Goal: Information Seeking & Learning: Learn about a topic

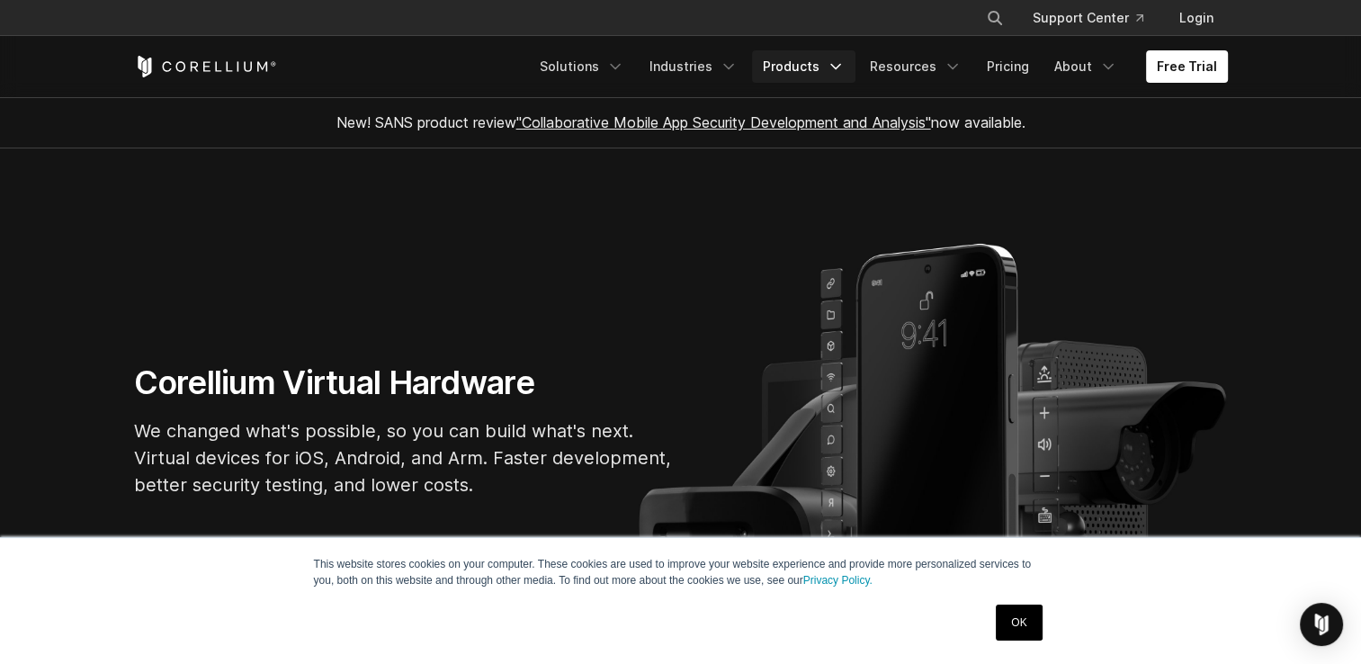
click at [840, 63] on icon "Navigation Menu" at bounding box center [836, 67] width 18 height 18
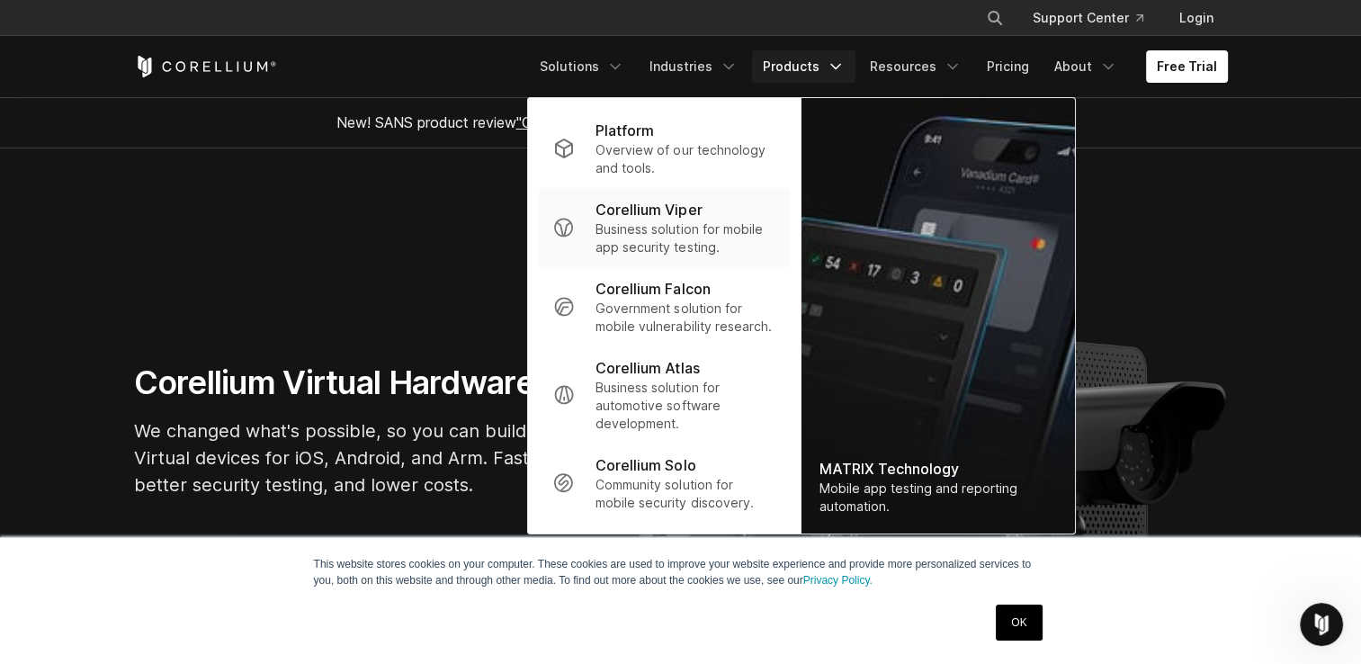
click at [660, 220] on p "Business solution for mobile app security testing." at bounding box center [684, 238] width 179 height 36
click at [660, 219] on section "Corellium Virtual Hardware We changed what's possible, so you can build what's …" at bounding box center [680, 436] width 1361 height 577
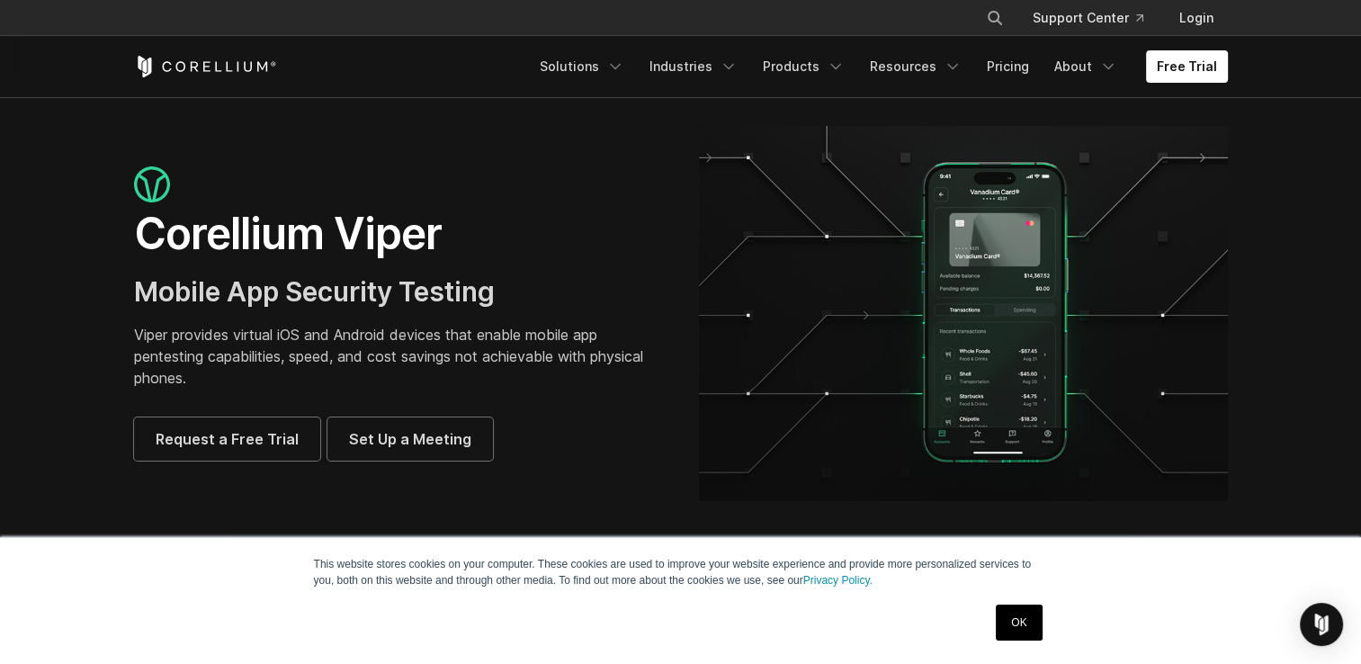
scroll to position [90, 0]
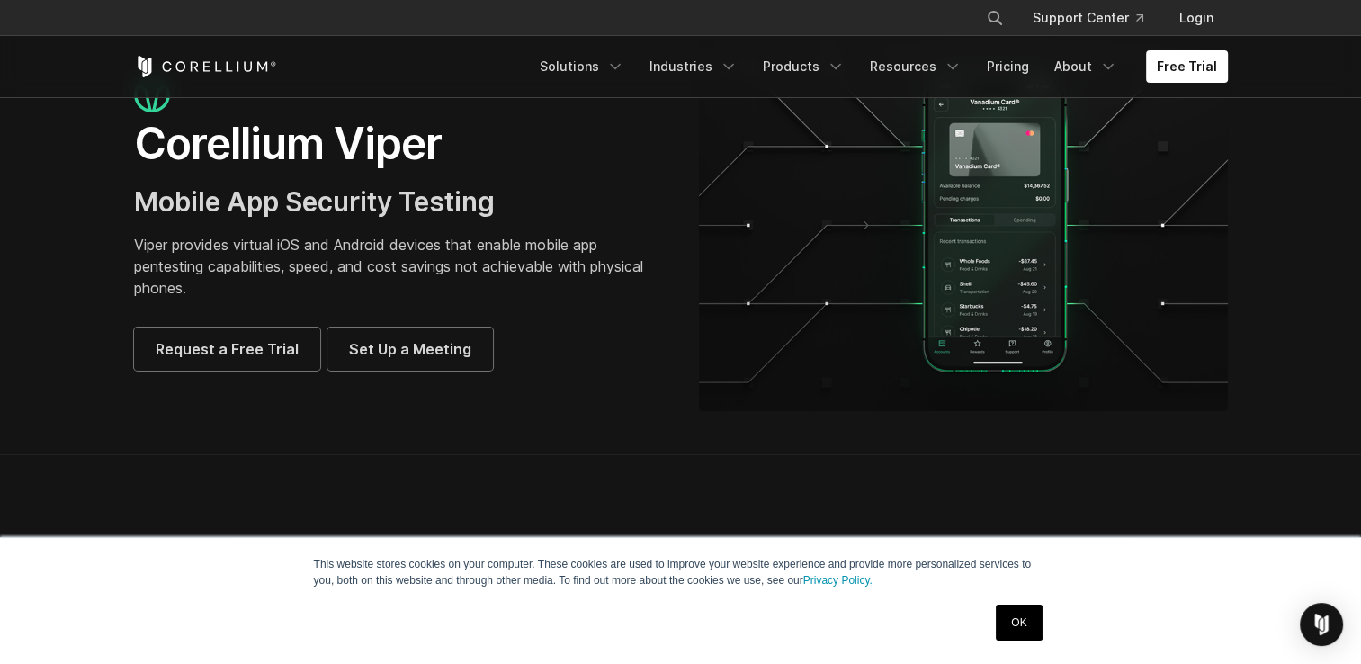
click at [1030, 628] on link "OK" at bounding box center [1019, 622] width 46 height 36
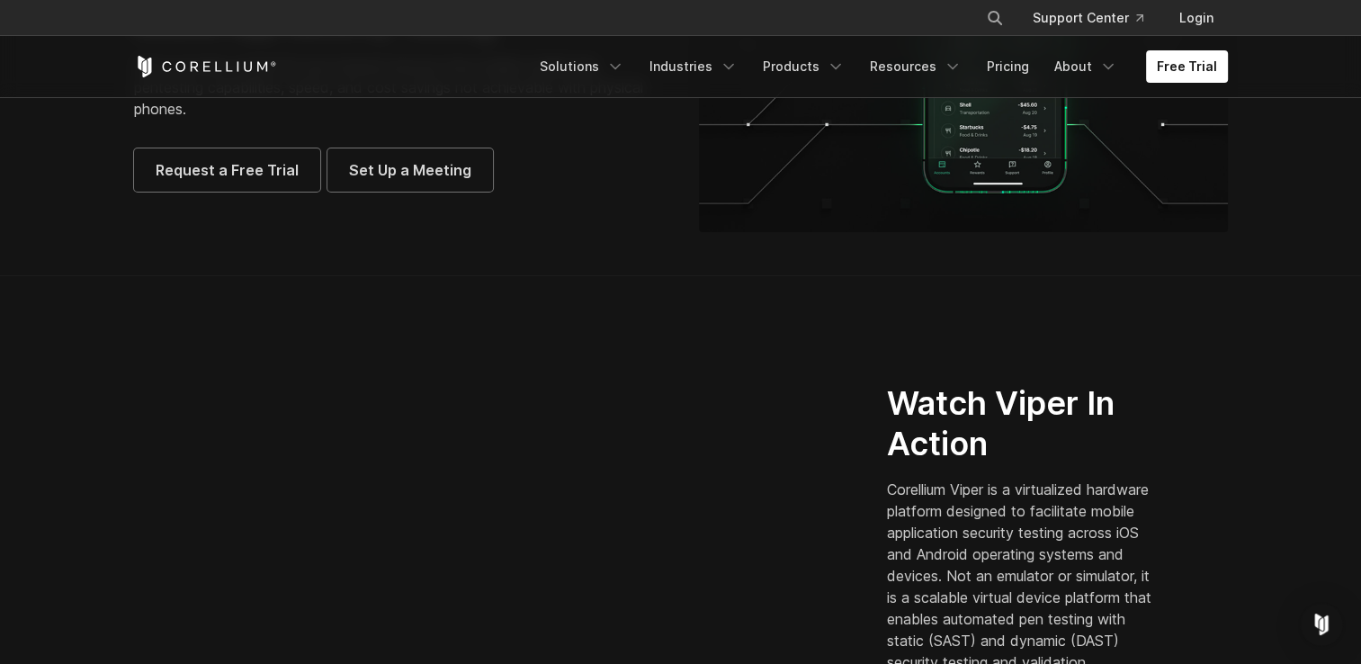
scroll to position [270, 0]
click at [1009, 69] on link "Pricing" at bounding box center [1008, 66] width 64 height 32
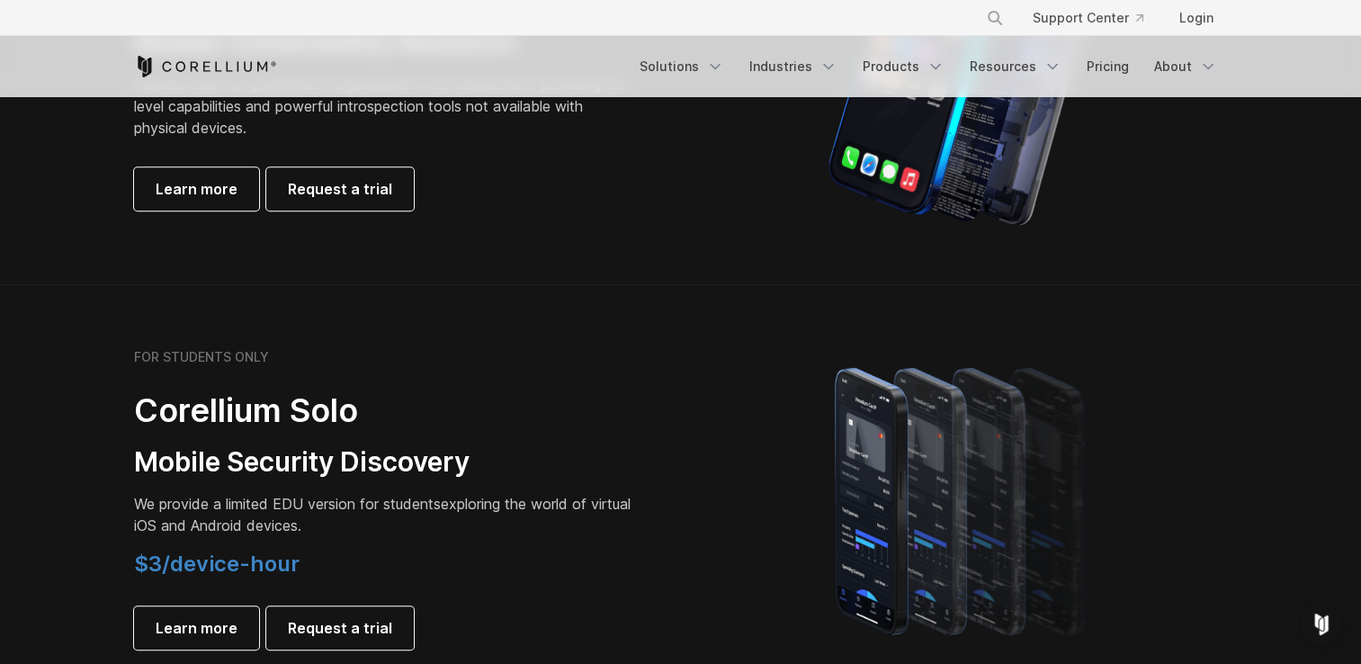
scroll to position [1079, 0]
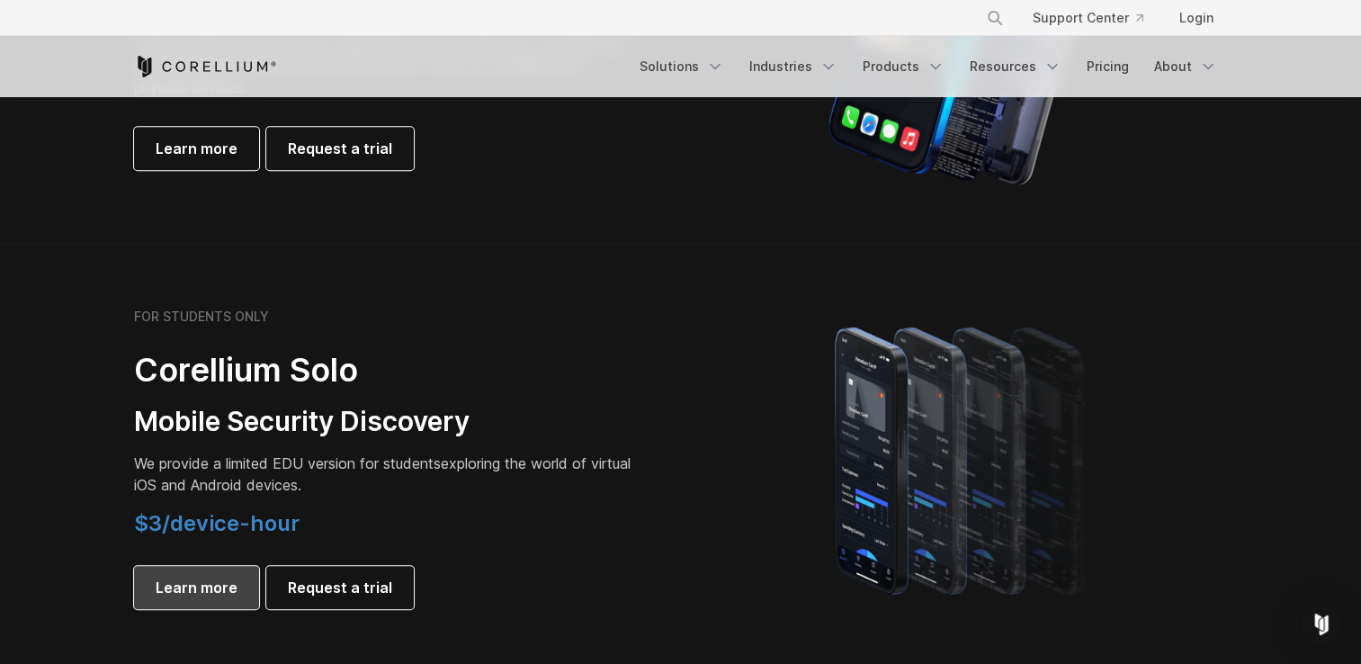
click at [193, 595] on span "Learn more" at bounding box center [197, 588] width 82 height 22
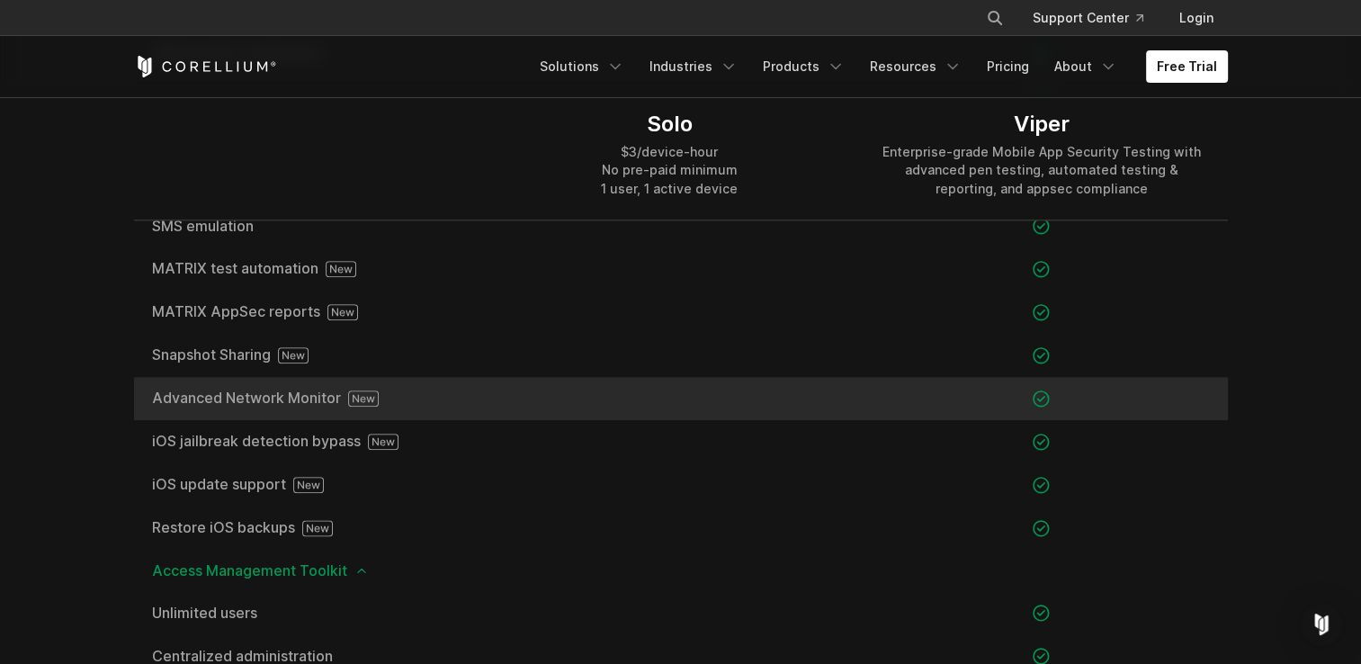
scroll to position [2069, 0]
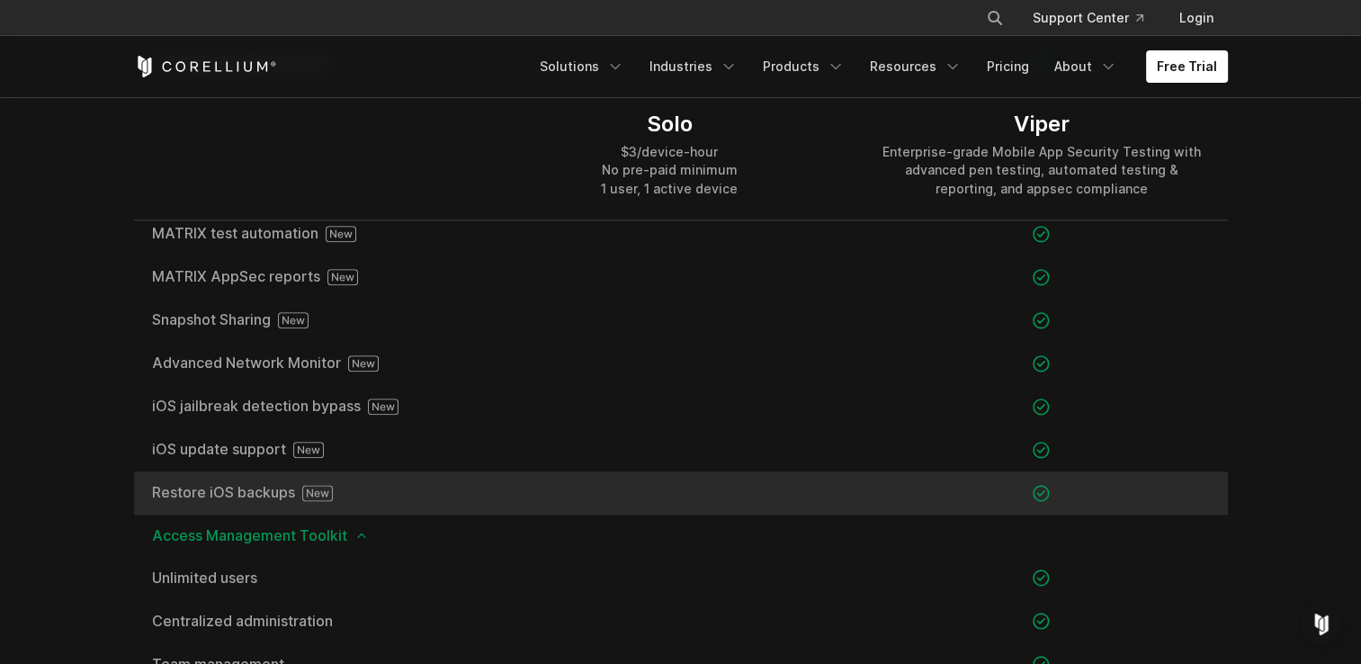
click at [224, 493] on span "Restore iOS backups" at bounding box center [309, 493] width 314 height 16
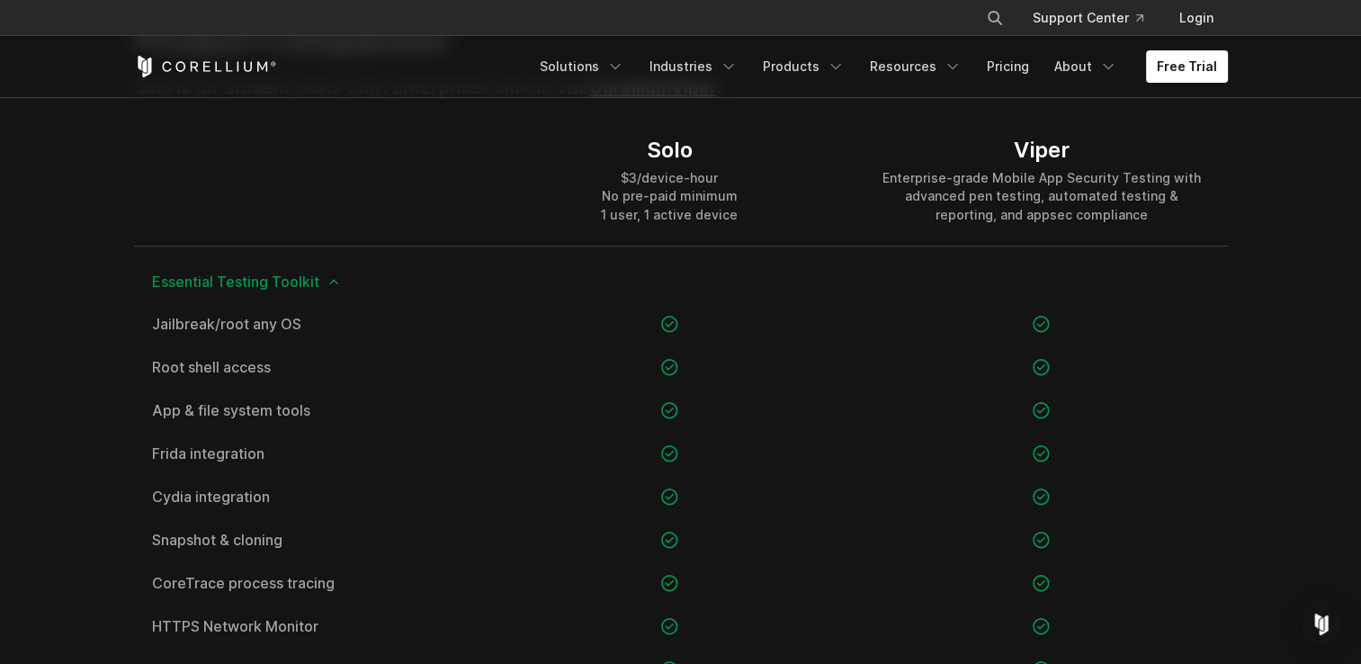
scroll to position [1259, 0]
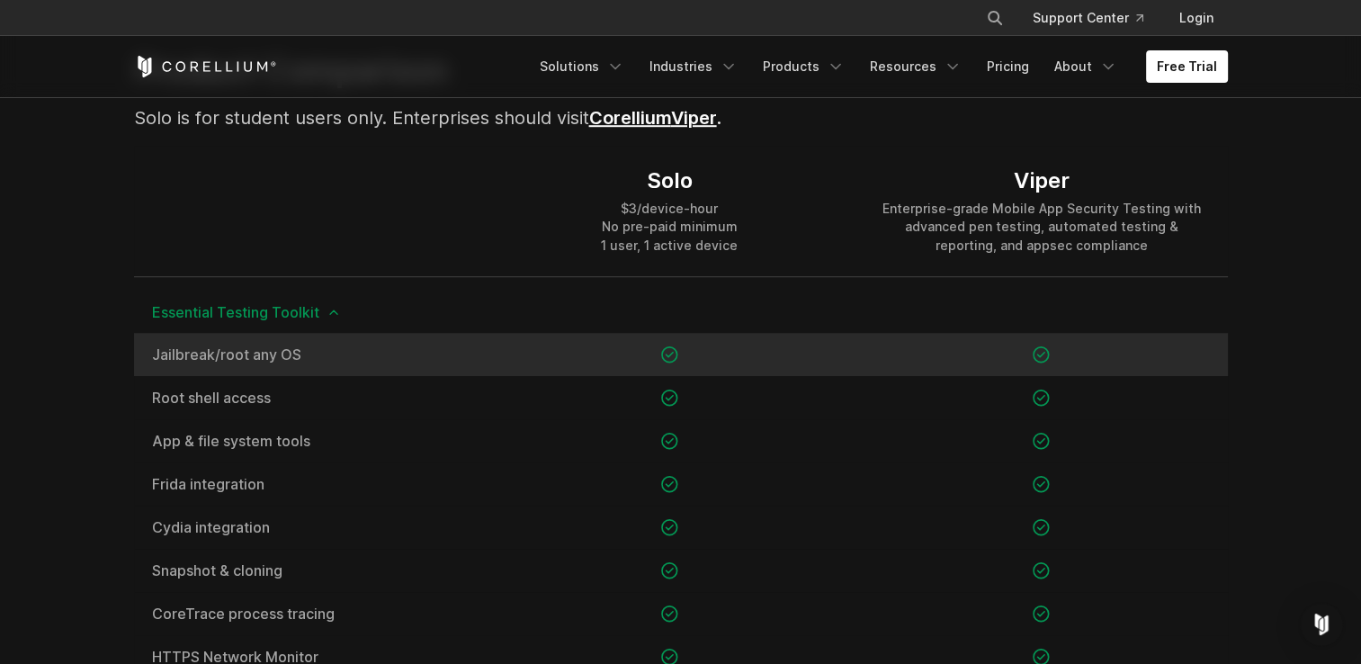
click at [281, 353] on span "Jailbreak/root any OS" at bounding box center [309, 354] width 314 height 14
